Goal: Task Accomplishment & Management: Manage account settings

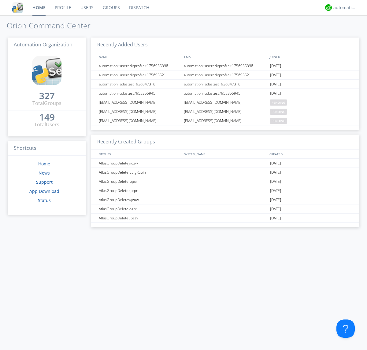
click at [111, 8] on link "Groups" at bounding box center [111, 7] width 26 height 15
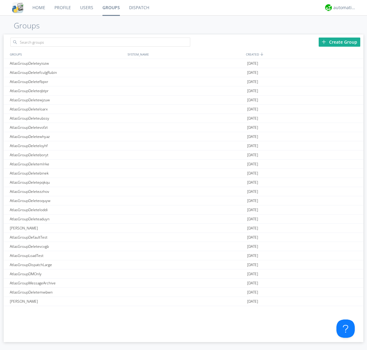
click at [339, 42] on div "Create Group" at bounding box center [339, 42] width 42 height 9
click at [111, 8] on link "Groups" at bounding box center [111, 7] width 27 height 15
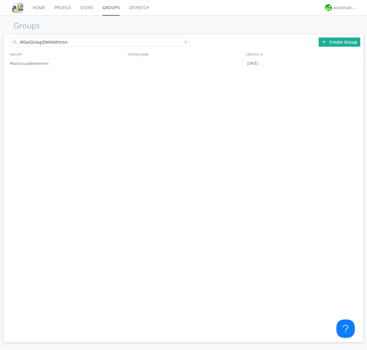
type input "AtlasGroupDeletelnnsn"
click at [187, 43] on div at bounding box center [187, 43] width 6 height 6
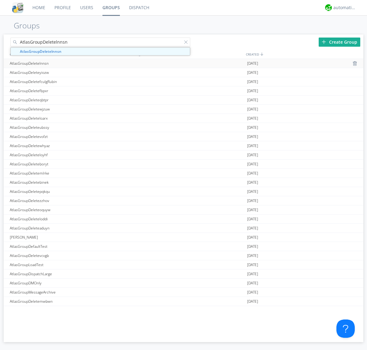
type input "AtlasGroupDeletelnnsn"
click at [67, 63] on div "AtlasGroupDeletelnnsn" at bounding box center [67, 63] width 118 height 9
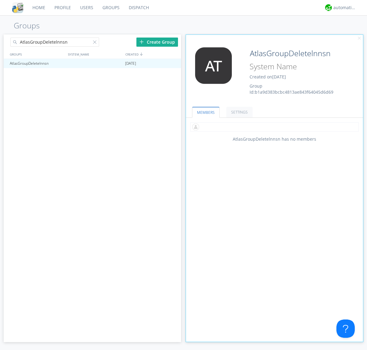
click at [274, 127] on input "text" at bounding box center [274, 127] width 168 height 9
type input "automation+atlas0002"
click at [343, 8] on div "automation+atlas" at bounding box center [344, 8] width 23 height 6
